Goal: Task Accomplishment & Management: Manage account settings

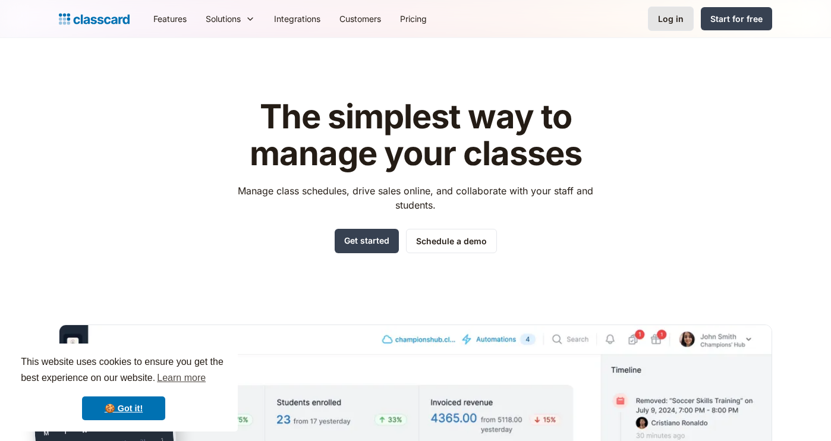
click at [677, 20] on div "Log in" at bounding box center [671, 18] width 26 height 12
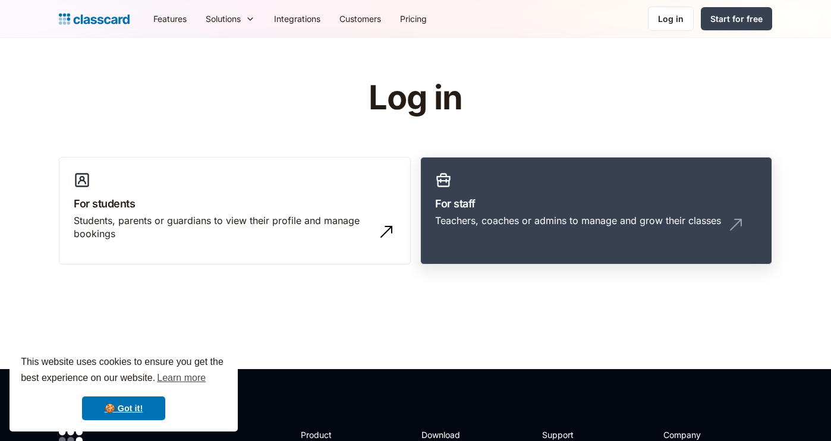
click at [578, 234] on div "Teachers, coaches or admins to manage and grow their classes" at bounding box center [596, 225] width 322 height 23
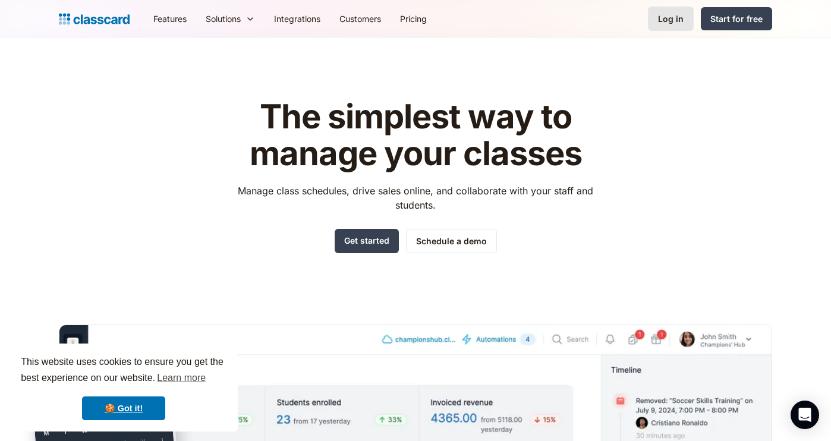
click at [671, 27] on link "Log in" at bounding box center [671, 19] width 46 height 24
